Goal: Information Seeking & Learning: Learn about a topic

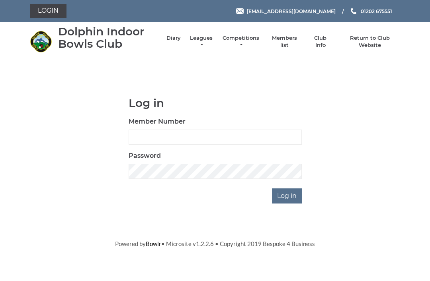
scroll to position [62, 0]
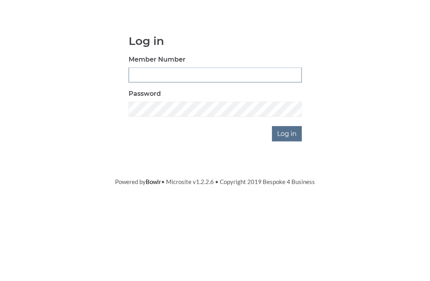
type input "3550"
click at [287, 189] on input "Log in" at bounding box center [287, 196] width 30 height 15
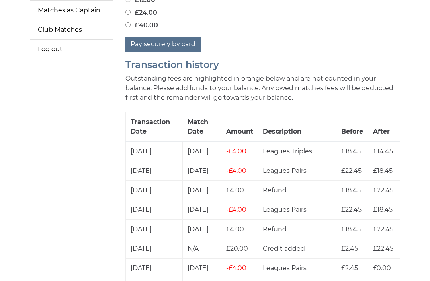
scroll to position [230, 0]
click at [393, 226] on span "£22.45" at bounding box center [383, 230] width 20 height 8
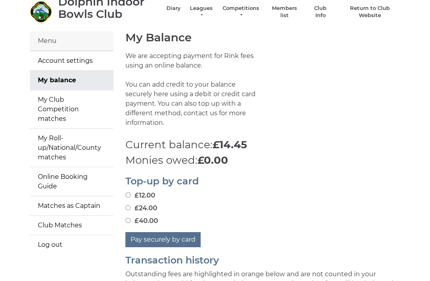
scroll to position [0, 0]
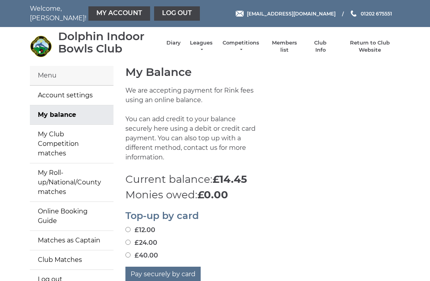
click at [202, 55] on div "Dolphin Indoor Bowls Club Diary Leagues Club leagues - Winter 2025/2026 Club le…" at bounding box center [215, 46] width 382 height 33
click at [195, 43] on li "Leagues Club leagues - Winter 2025/2026 Club leagues - Summer 2025 Club leagues…" at bounding box center [197, 46] width 33 height 22
click at [213, 49] on link "Leagues" at bounding box center [201, 46] width 25 height 14
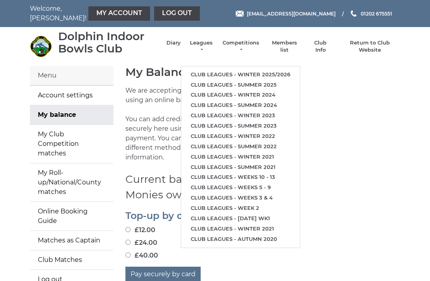
click at [218, 70] on li "Club leagues - Winter 2025/2026" at bounding box center [240, 75] width 119 height 10
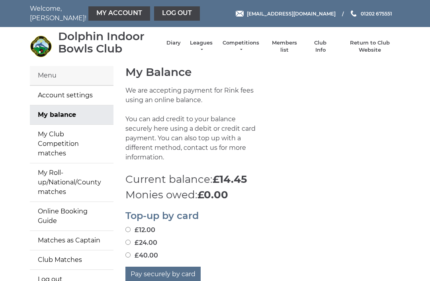
click at [200, 49] on link "Leagues" at bounding box center [201, 46] width 25 height 14
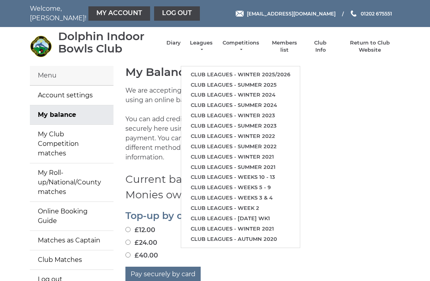
click at [232, 70] on link "Club leagues - Winter 2025/2026" at bounding box center [240, 75] width 119 height 10
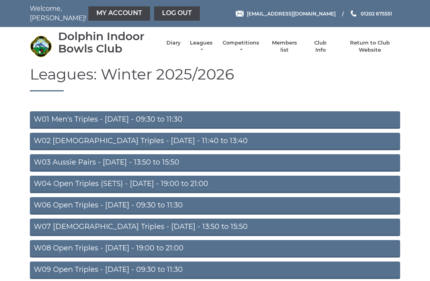
click at [182, 223] on link "W07 [DEMOGRAPHIC_DATA] Triples - [DATE] - 13:50 to 15:50" at bounding box center [215, 228] width 370 height 18
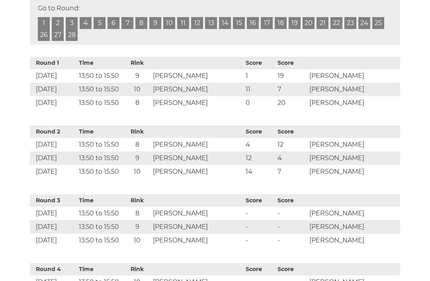
scroll to position [298, 0]
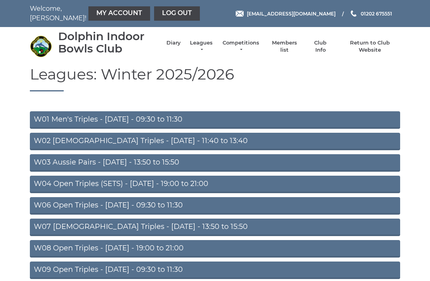
click at [156, 13] on link "Log out" at bounding box center [177, 13] width 46 height 14
